Goal: Task Accomplishment & Management: Use online tool/utility

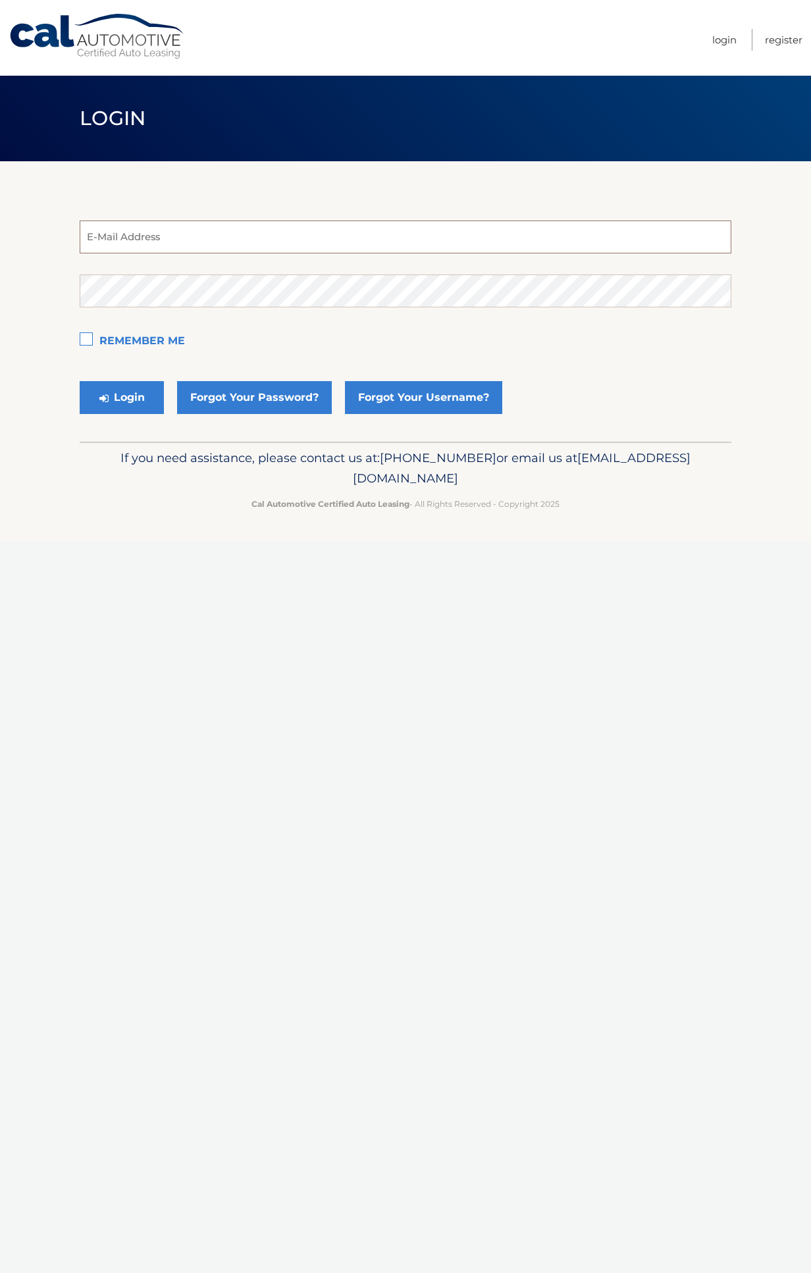
click at [110, 242] on input "email" at bounding box center [406, 237] width 652 height 33
type input "mitchelllikens@gmail.com"
click at [80, 381] on button "Login" at bounding box center [122, 397] width 84 height 33
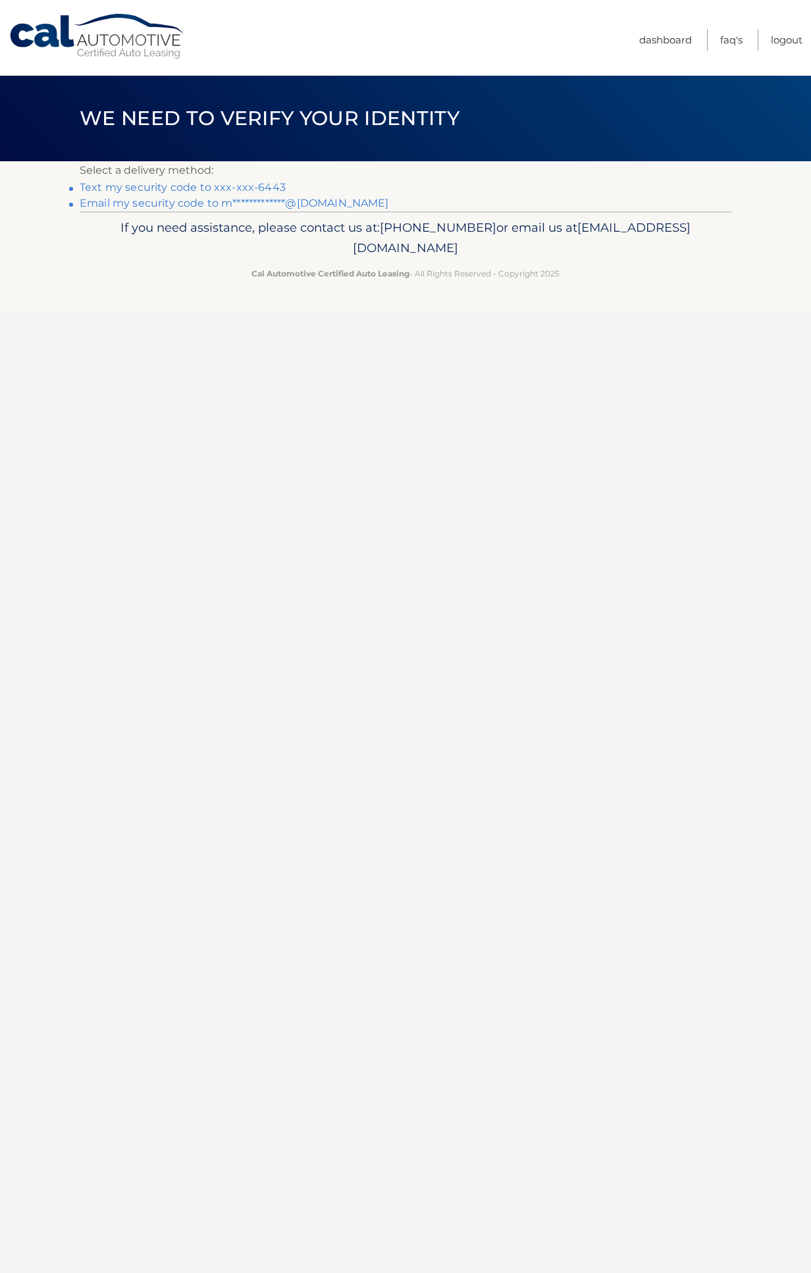
click at [262, 188] on link "Text my security code to xxx-xxx-6443" at bounding box center [183, 187] width 206 height 13
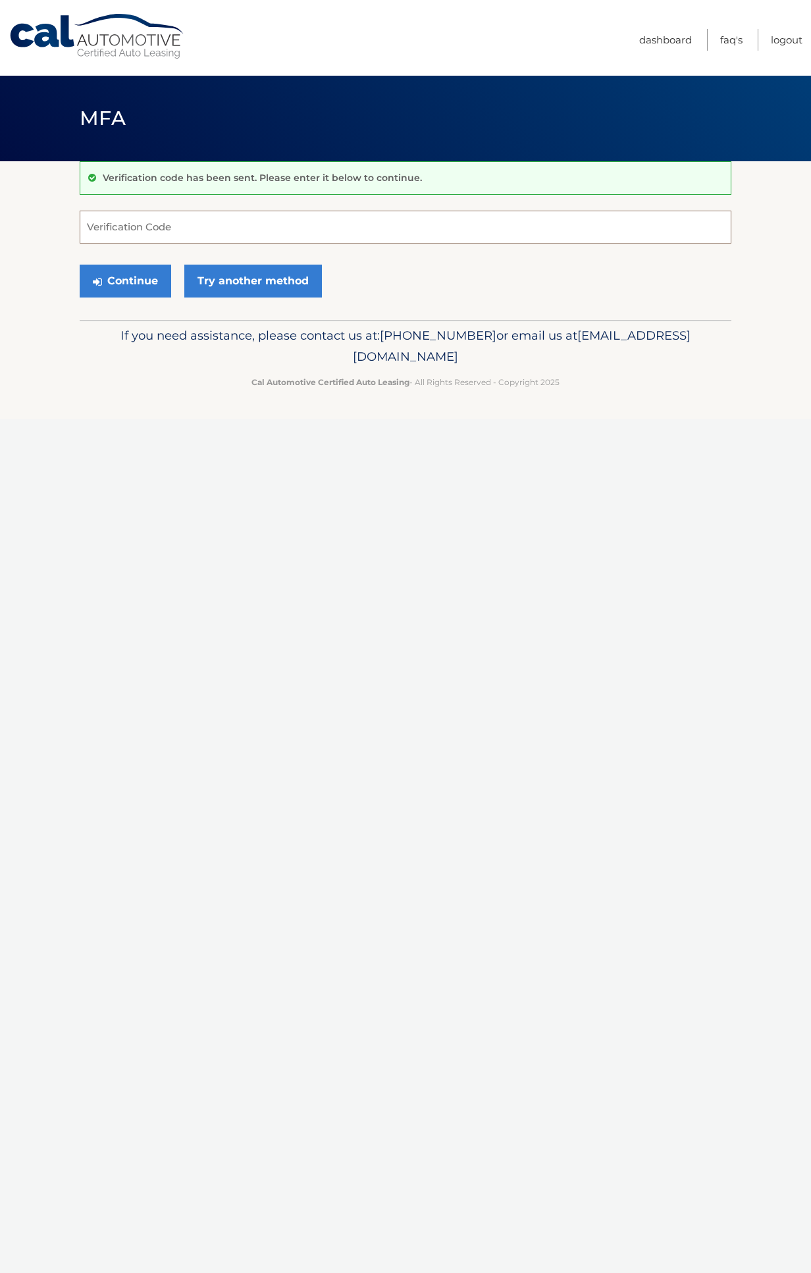
click at [227, 227] on input "Verification Code" at bounding box center [406, 227] width 652 height 33
click at [500, 36] on nav "Menu Dashboard FAQ's Logout" at bounding box center [500, 38] width 606 height 76
click at [395, 239] on input "Verification Code" at bounding box center [406, 227] width 652 height 33
type input "089817"
click at [133, 279] on button "Continue" at bounding box center [126, 281] width 92 height 33
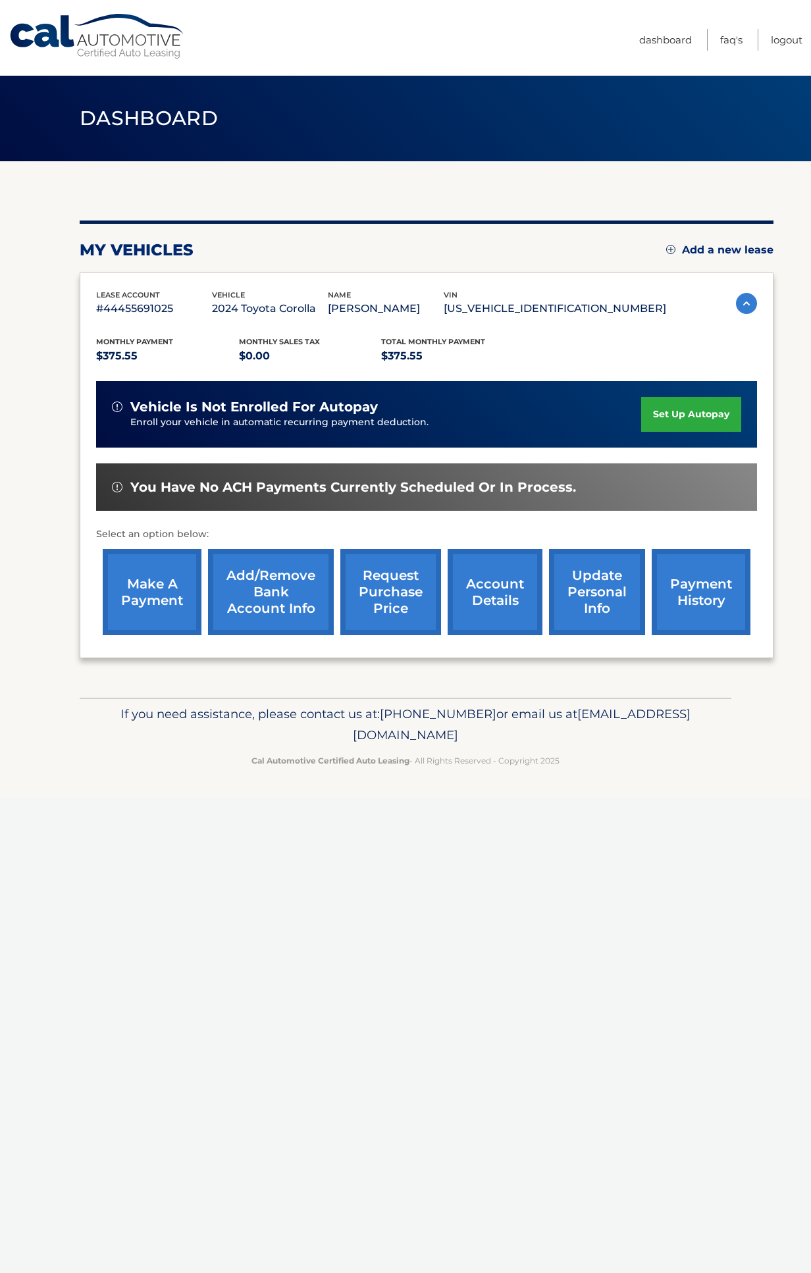
click at [133, 605] on link "make a payment" at bounding box center [152, 592] width 99 height 86
